Goal: Obtain resource: Download file/media

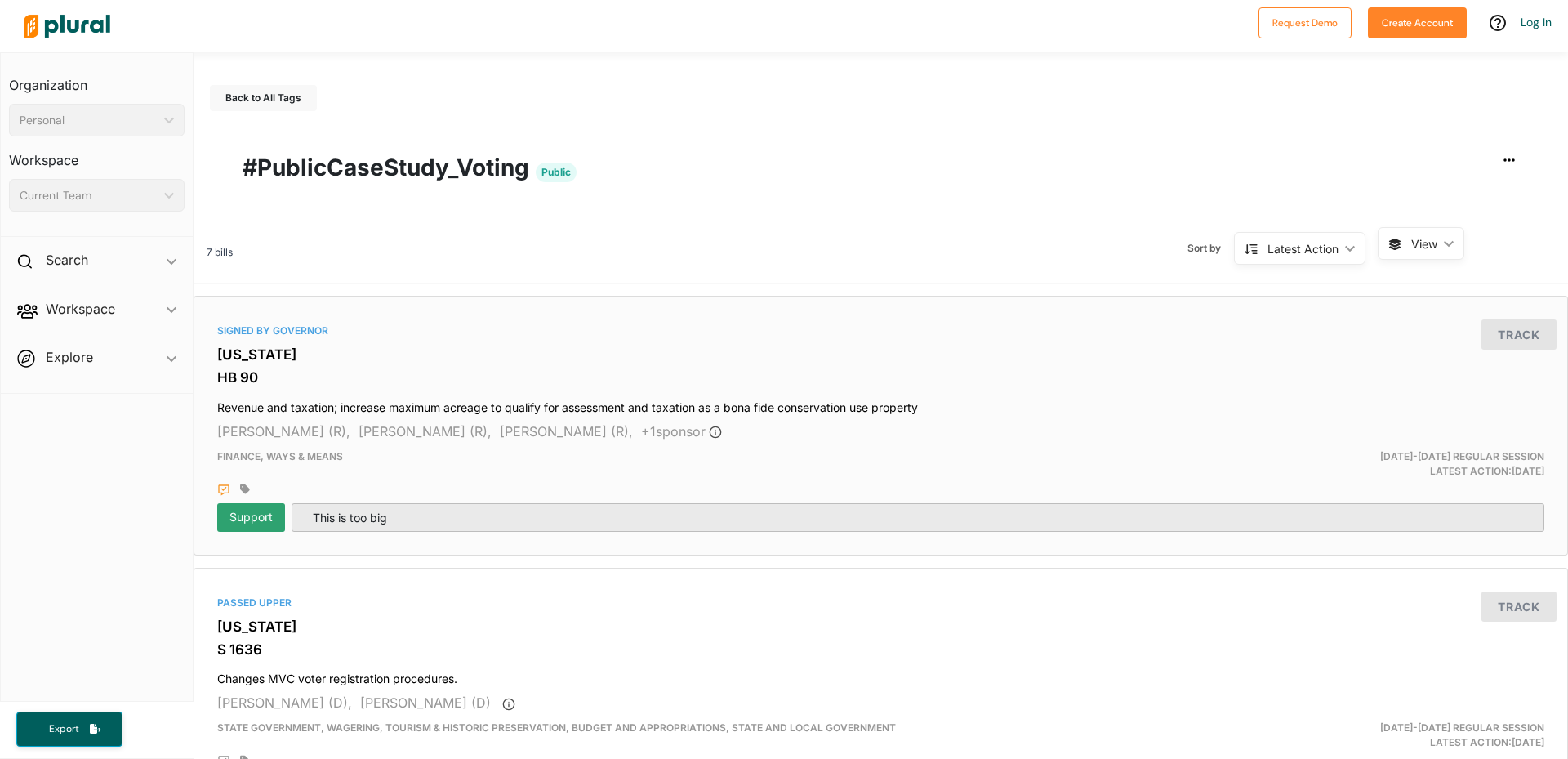
scroll to position [164, 0]
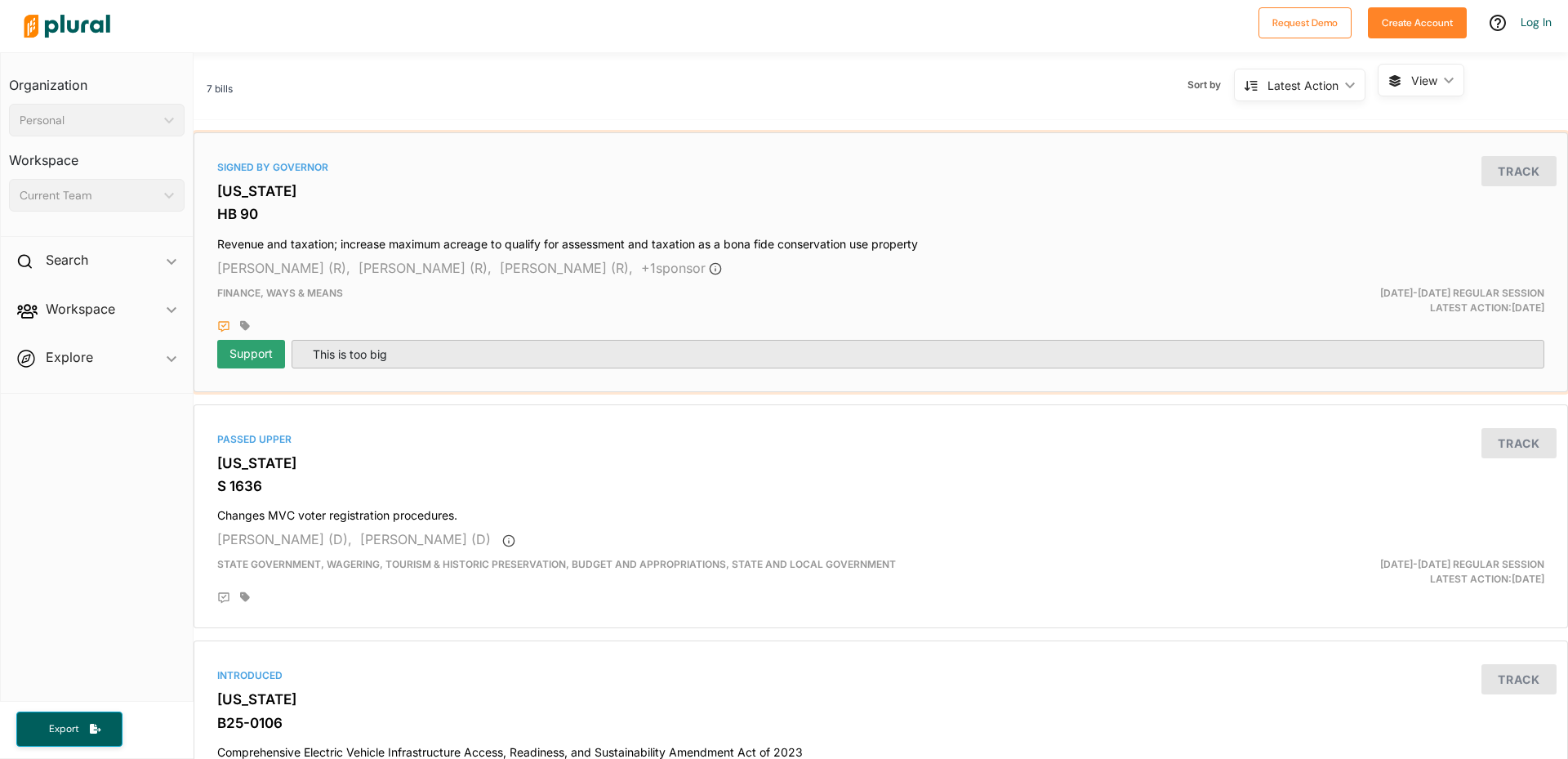
click at [473, 356] on p "This is too big" at bounding box center [918, 354] width 1226 height 17
click at [471, 270] on div "[PERSON_NAME] (R), [PERSON_NAME] (R), [PERSON_NAME] (R), + 1 sponsor" at bounding box center [880, 268] width 1327 height 20
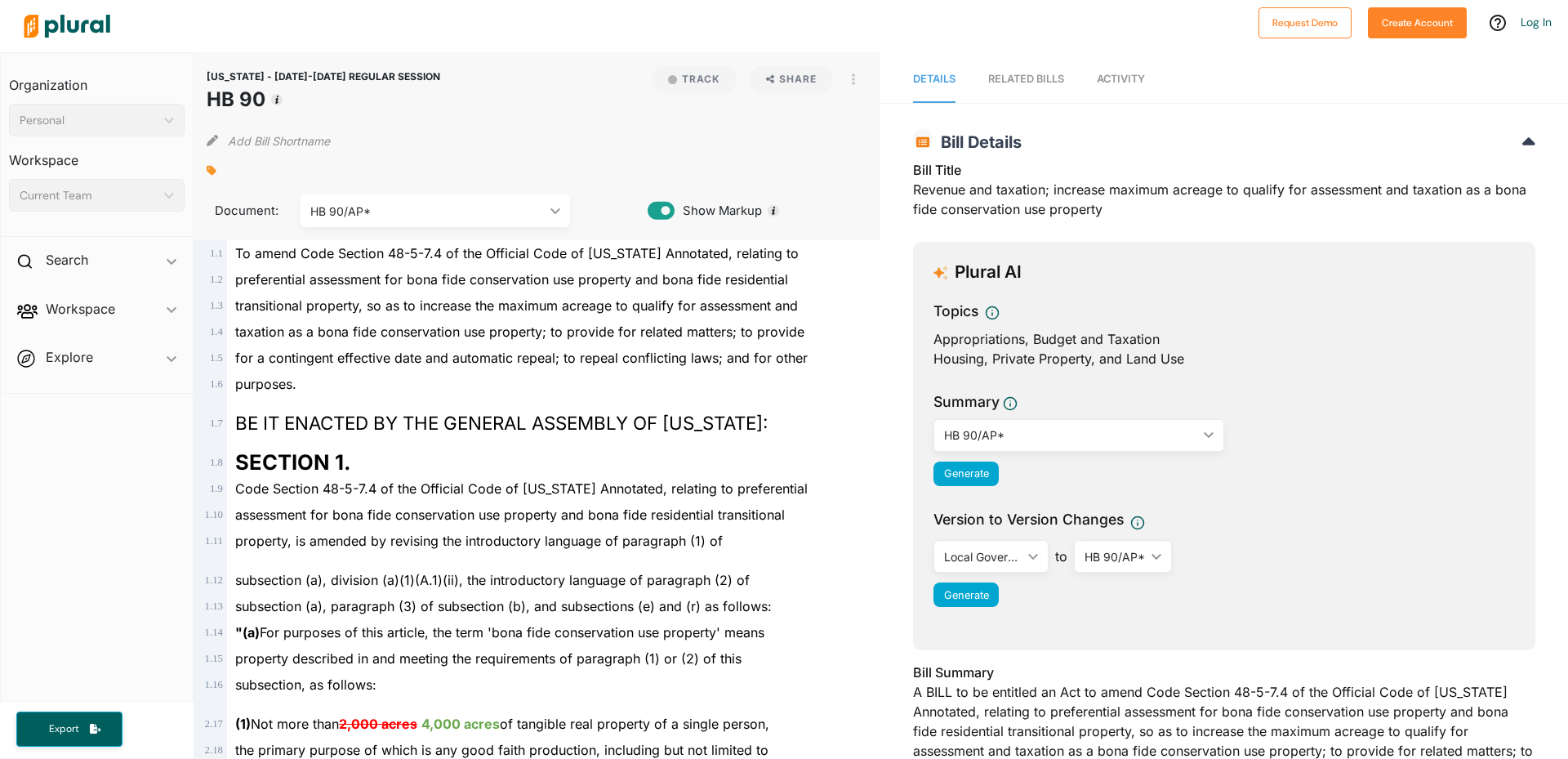
click at [1031, 86] on div "RELATED BILLS" at bounding box center [1026, 79] width 76 height 16
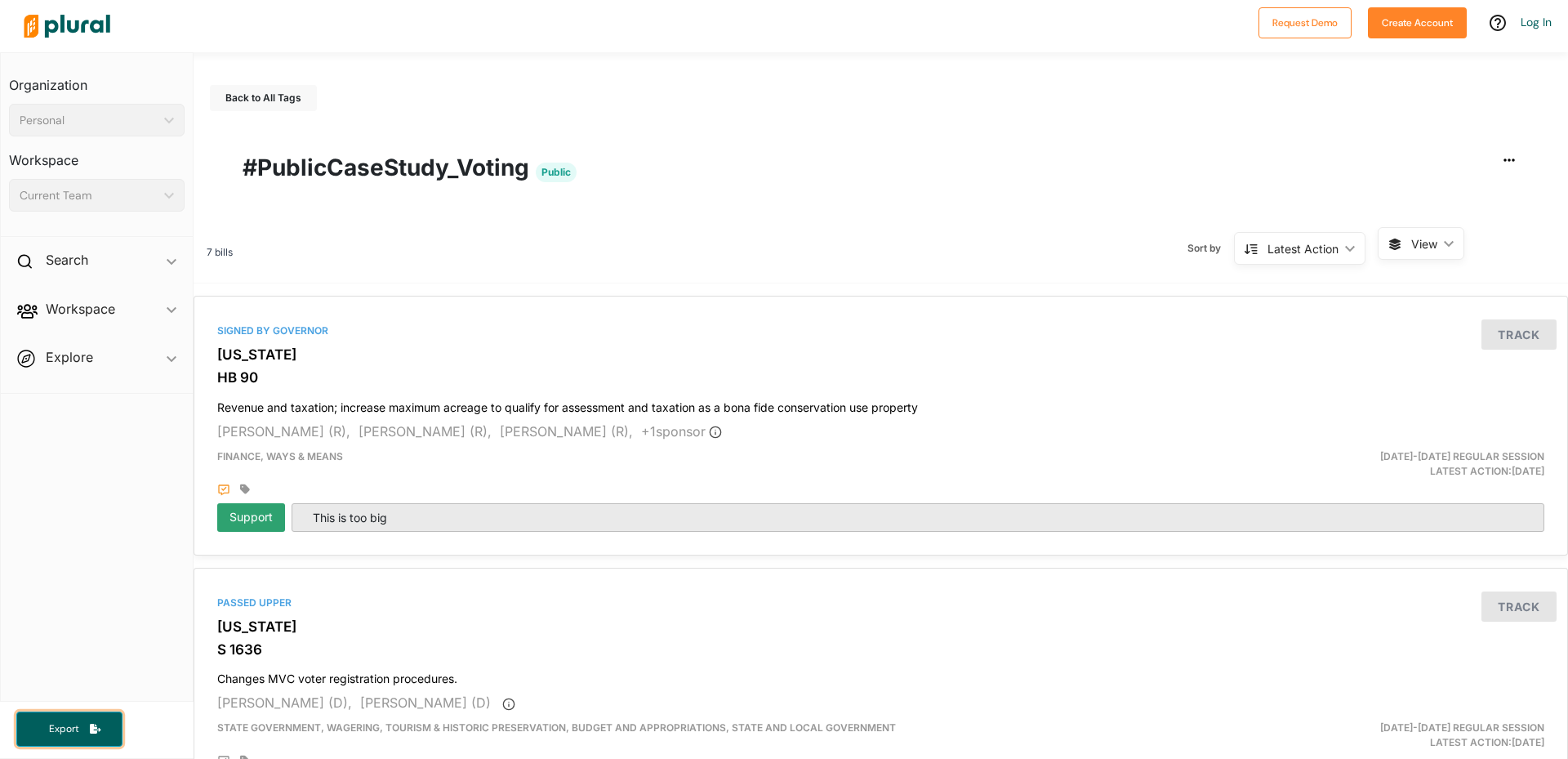
click at [81, 738] on button "Export" at bounding box center [69, 728] width 106 height 35
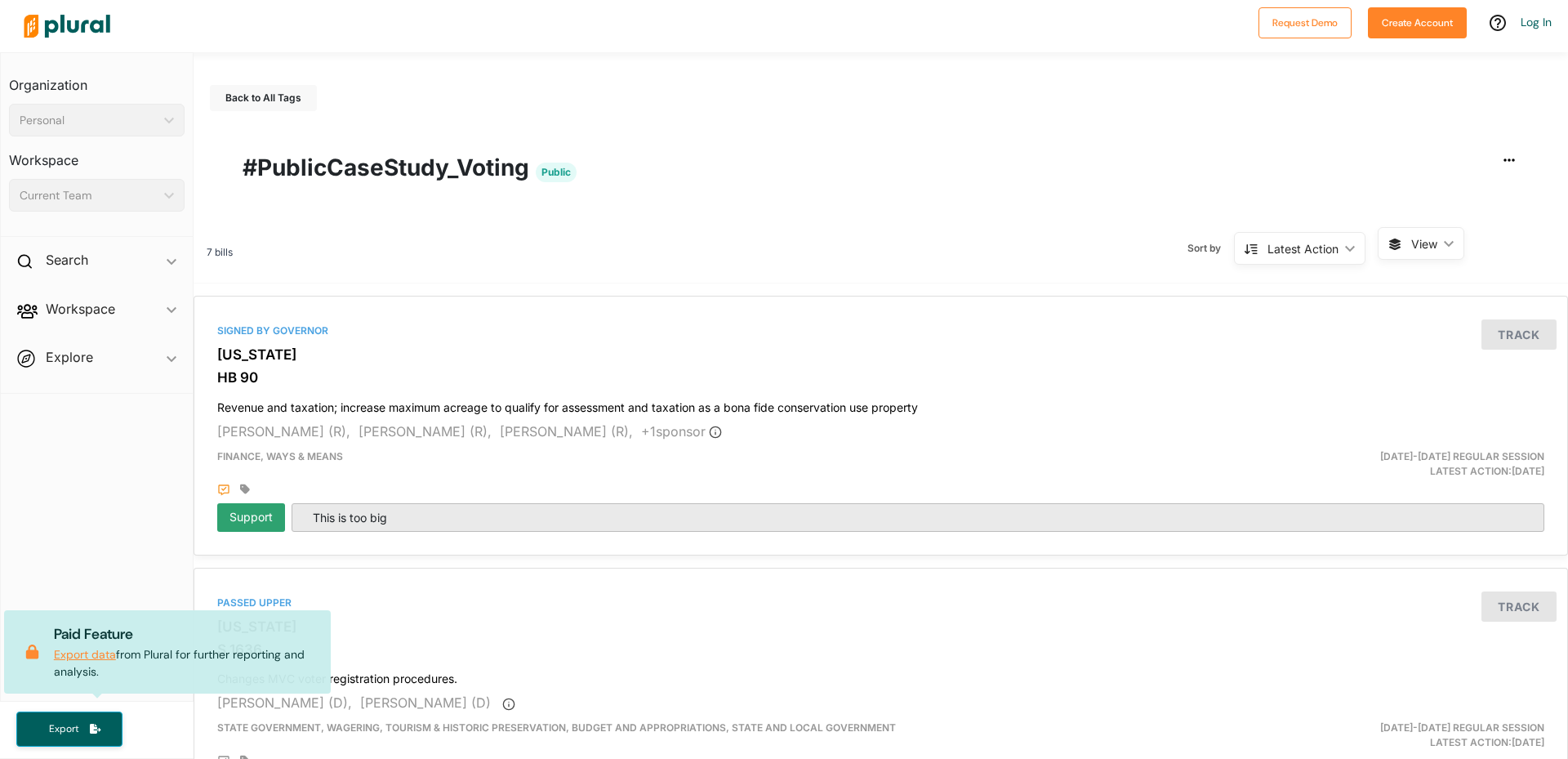
click at [105, 651] on link "Export data" at bounding box center [85, 654] width 62 height 15
click at [71, 377] on span "Explore ic_keyboard_arrow_down Overview" at bounding box center [97, 360] width 192 height 44
